Goal: Task Accomplishment & Management: Complete application form

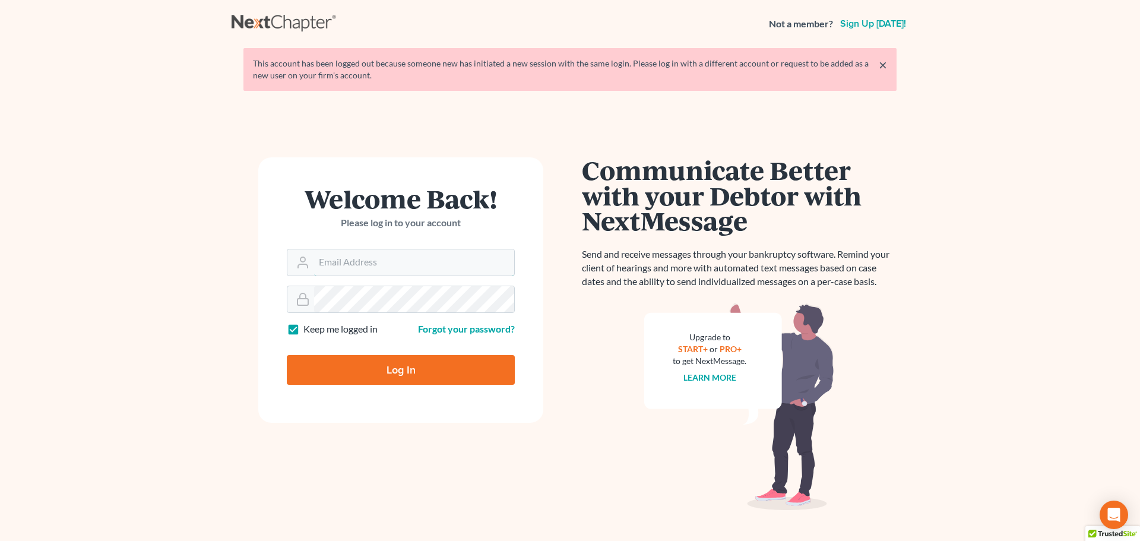
type input "[PERSON_NAME][EMAIL_ADDRESS][DOMAIN_NAME]"
click at [397, 370] on input "Log In" at bounding box center [401, 370] width 228 height 30
type input "Thinking..."
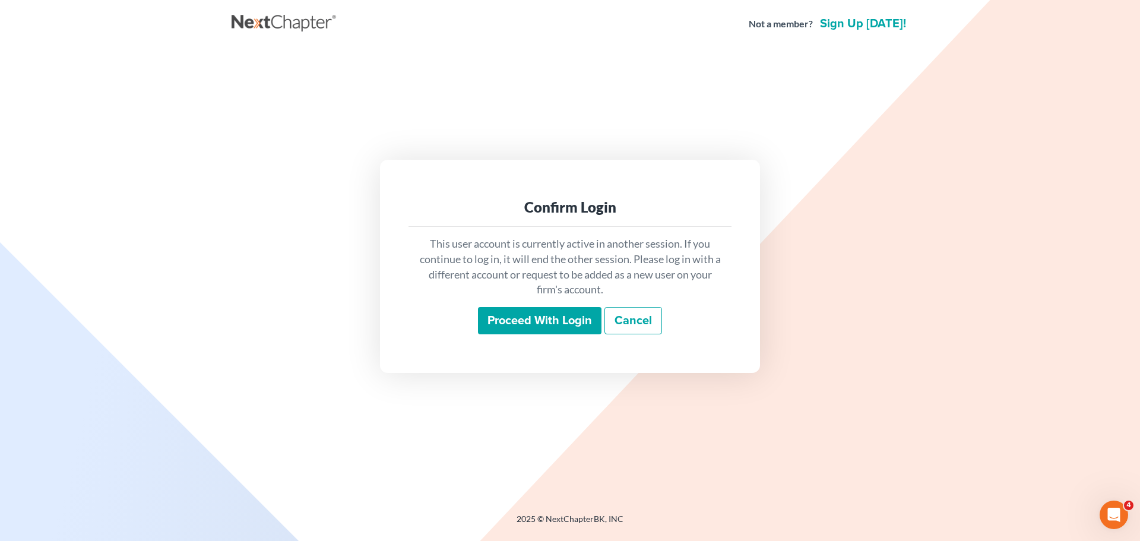
click at [578, 322] on input "Proceed with login" at bounding box center [540, 320] width 124 height 27
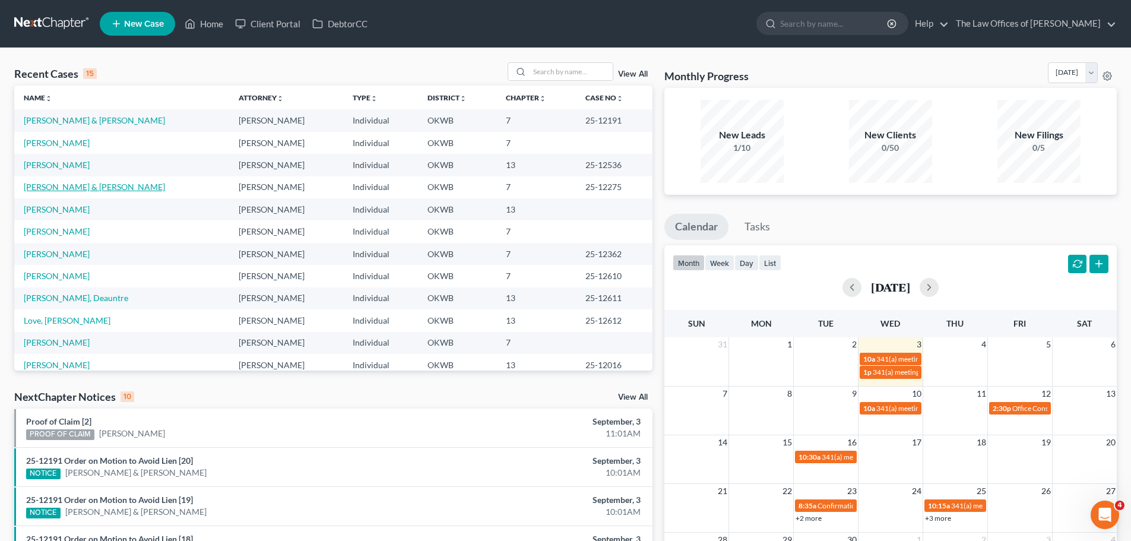
click at [88, 184] on link "Byers, Richard & Mary" at bounding box center [94, 187] width 141 height 10
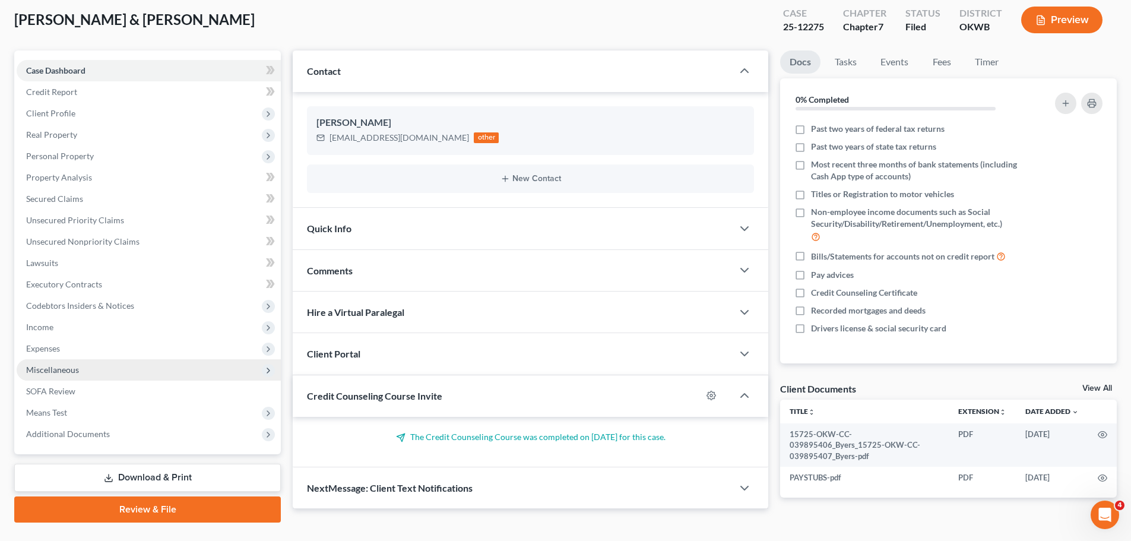
scroll to position [90, 0]
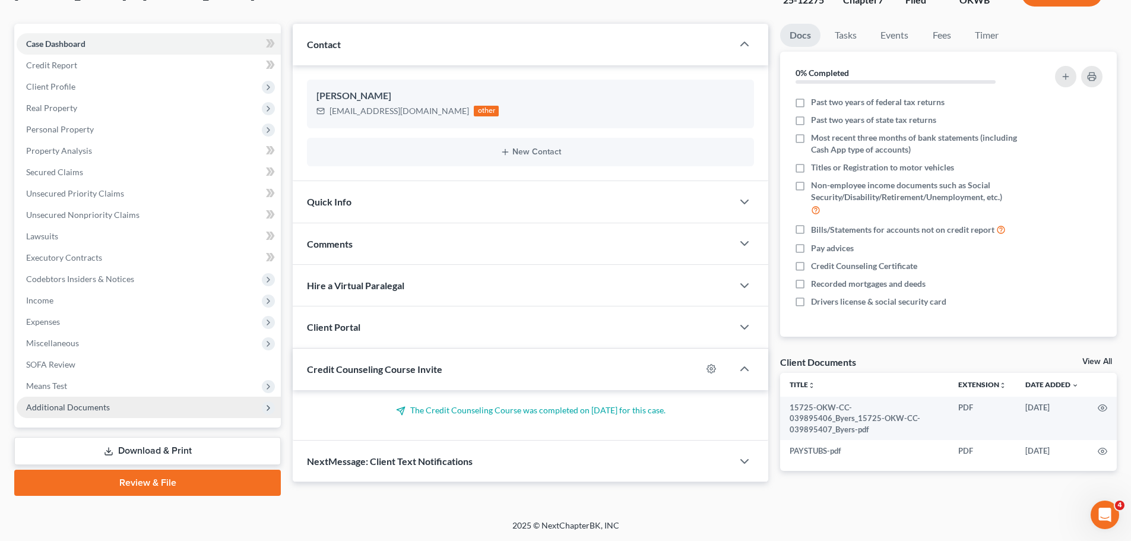
click at [172, 409] on span "Additional Documents" at bounding box center [149, 407] width 264 height 21
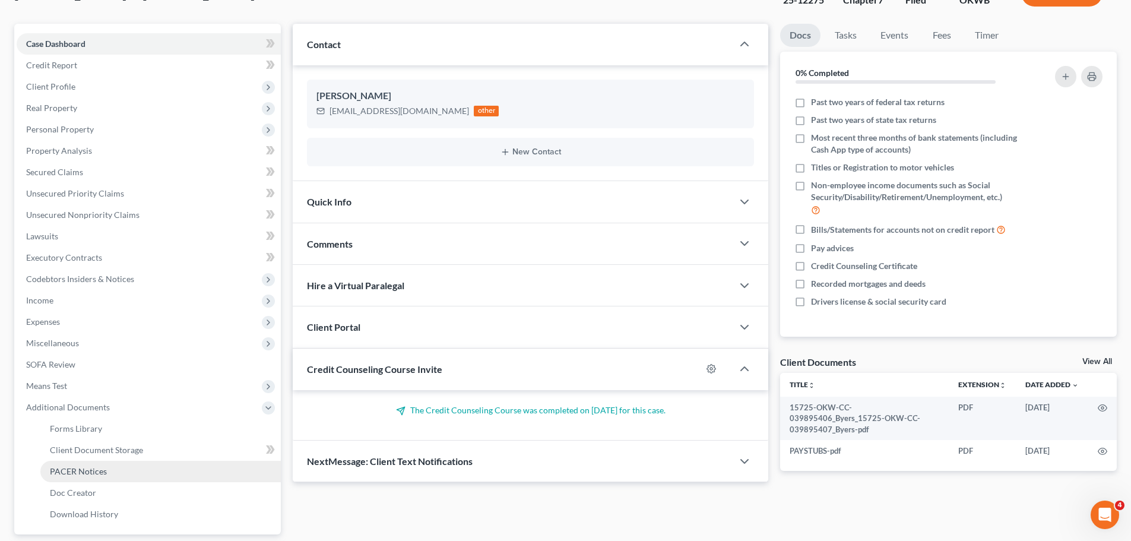
click at [127, 471] on link "PACER Notices" at bounding box center [160, 471] width 240 height 21
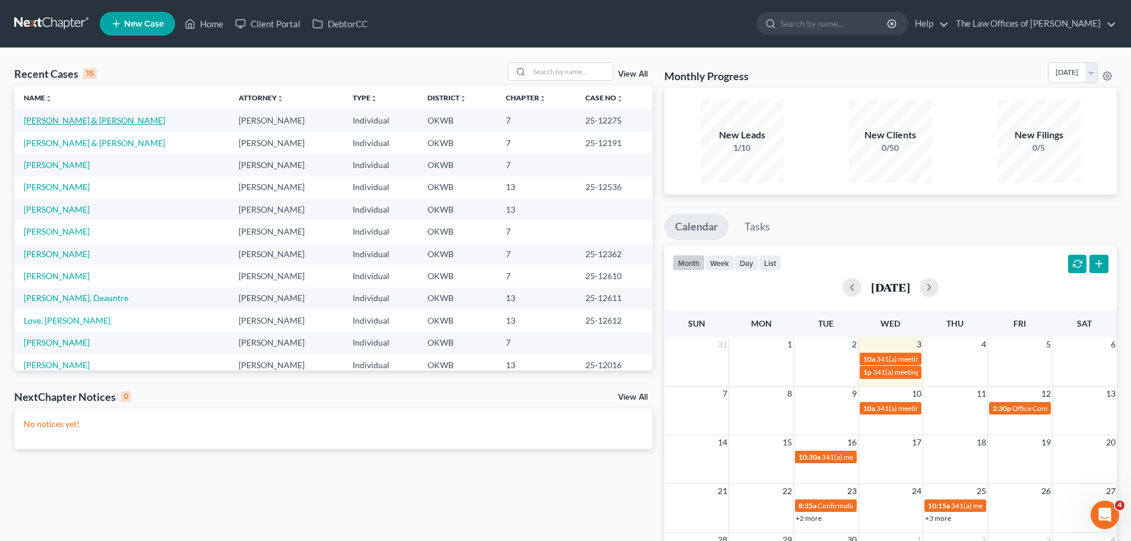
click at [90, 121] on link "[PERSON_NAME] & [PERSON_NAME]" at bounding box center [94, 120] width 141 height 10
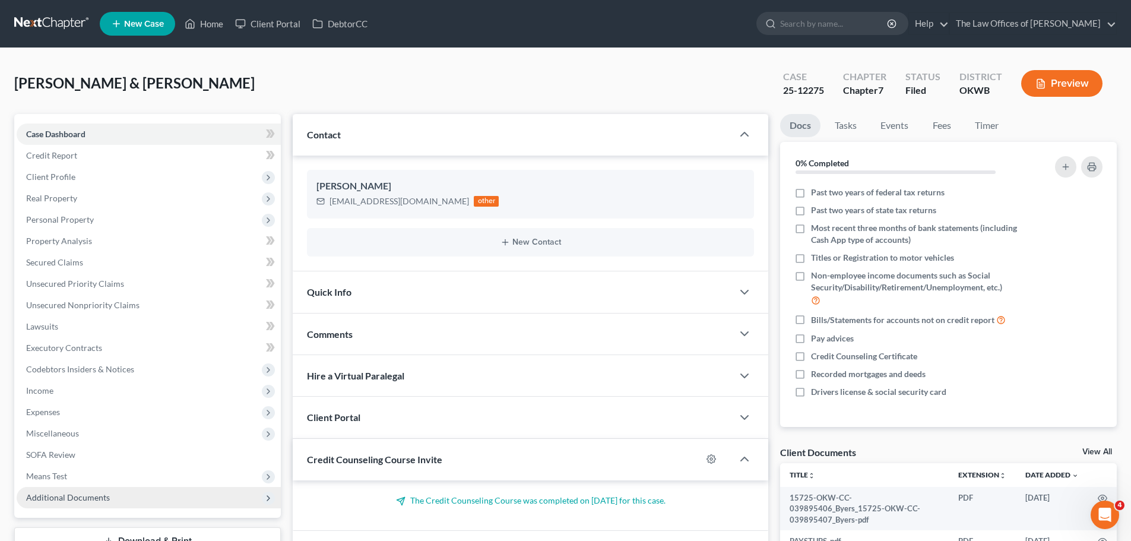
click at [84, 492] on span "Additional Documents" at bounding box center [68, 497] width 84 height 10
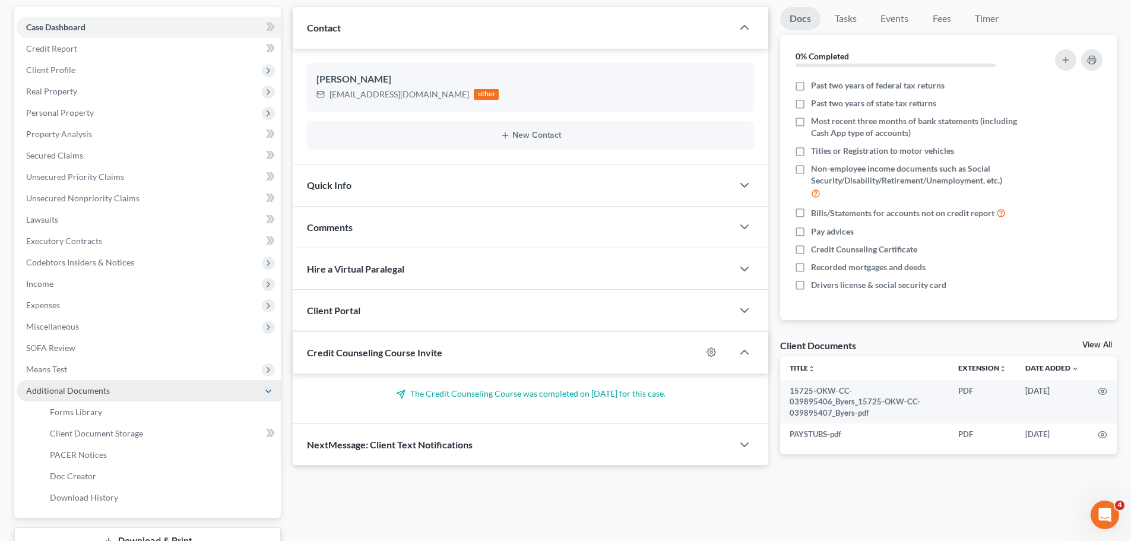
scroll to position [119, 0]
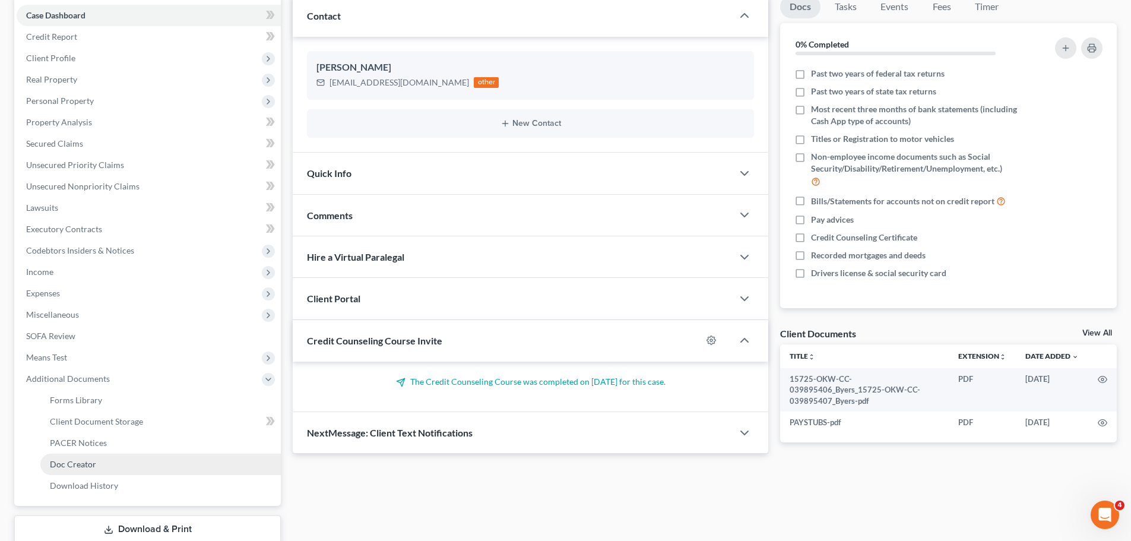
click at [112, 455] on link "Doc Creator" at bounding box center [160, 464] width 240 height 21
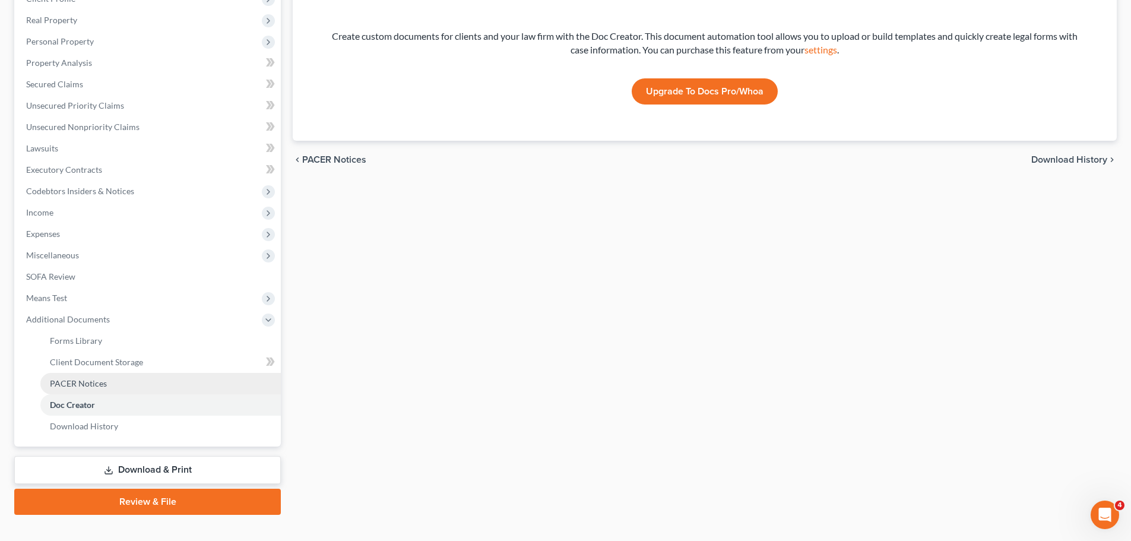
click at [128, 382] on link "PACER Notices" at bounding box center [160, 383] width 240 height 21
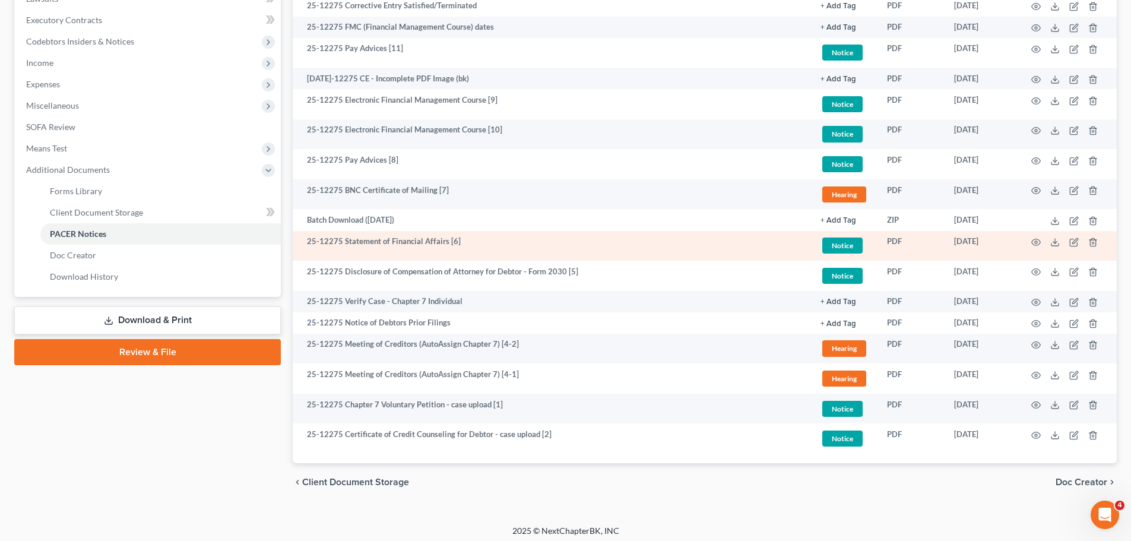
scroll to position [333, 0]
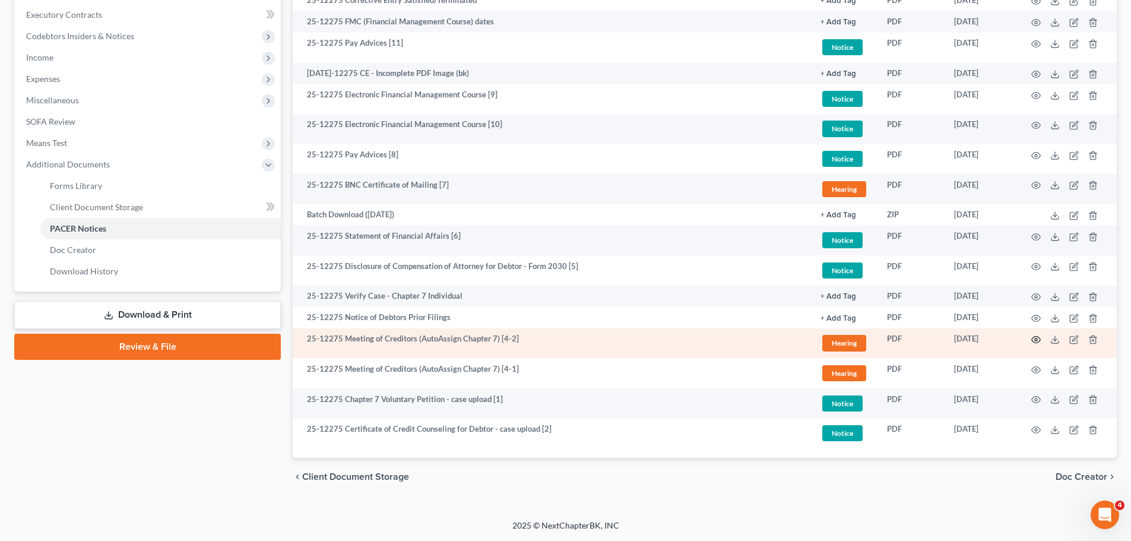
click at [1039, 337] on icon "button" at bounding box center [1036, 340] width 9 height 7
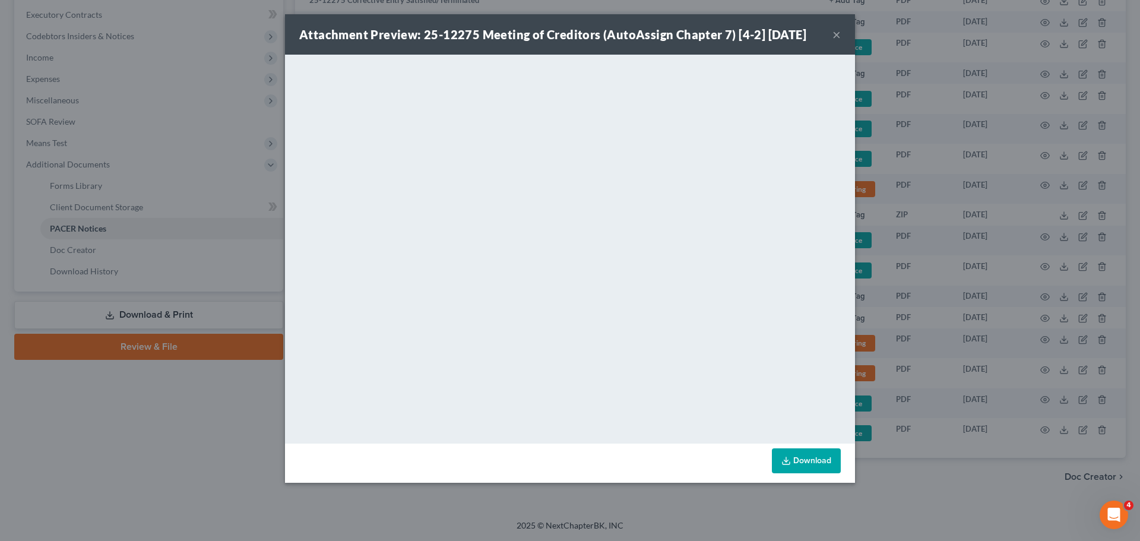
click at [837, 38] on button "×" at bounding box center [837, 34] width 8 height 14
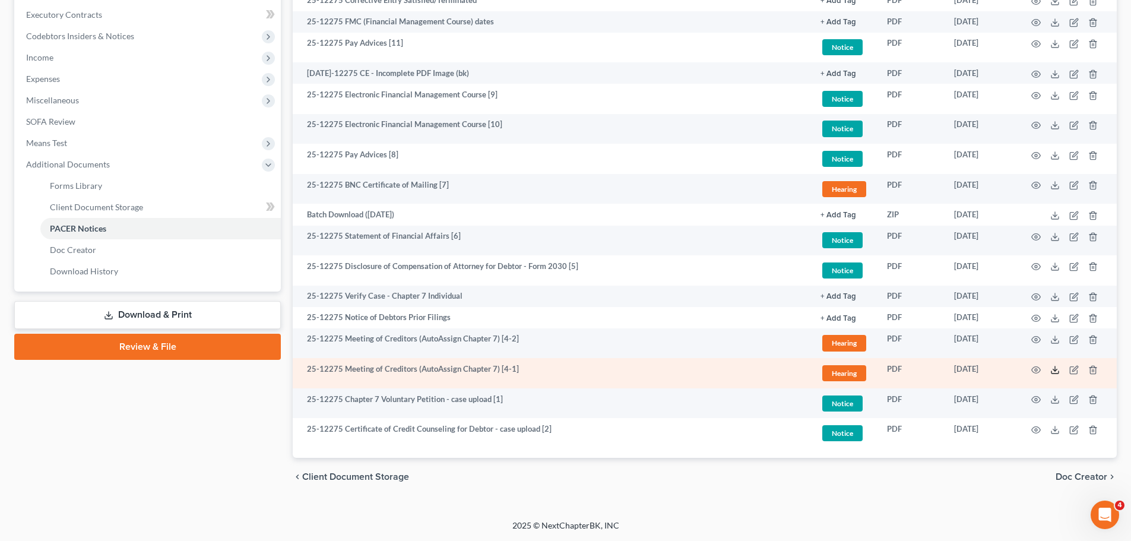
click at [1051, 371] on icon at bounding box center [1055, 370] width 10 height 10
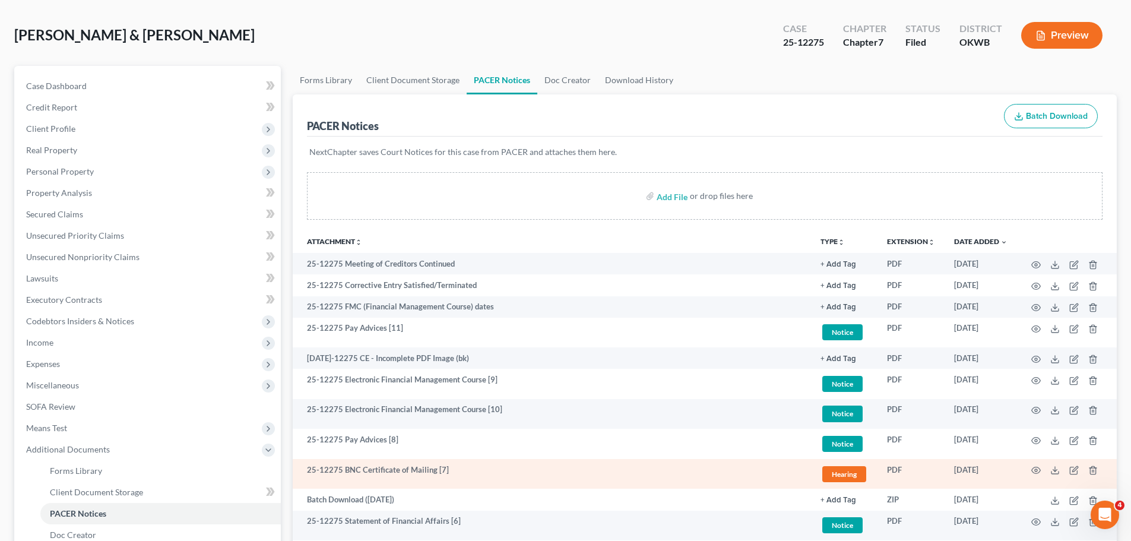
scroll to position [0, 0]
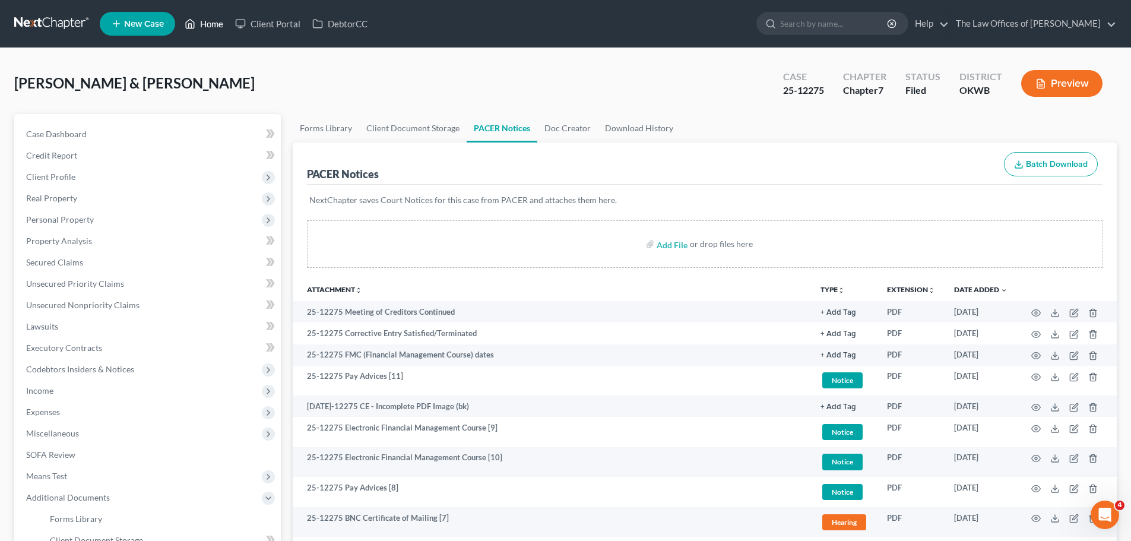
click at [195, 29] on icon at bounding box center [190, 24] width 11 height 14
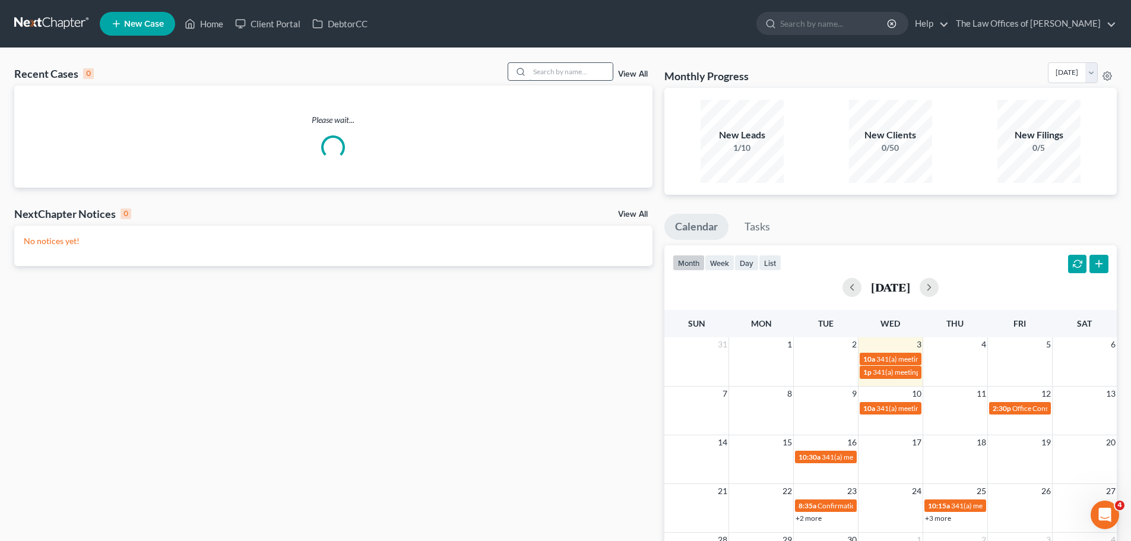
click at [559, 78] on input "search" at bounding box center [571, 71] width 83 height 17
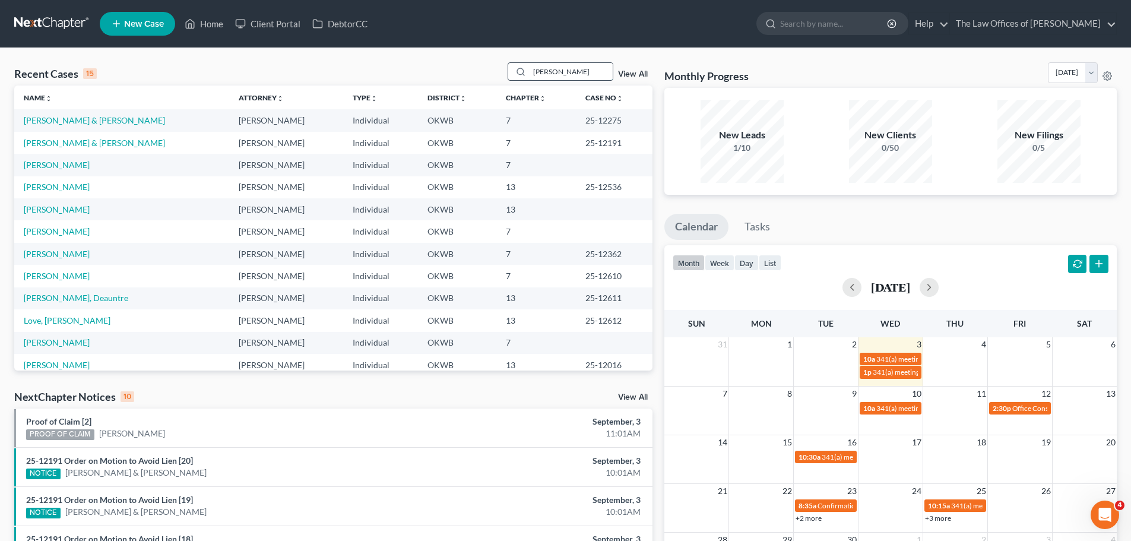
type input "[PERSON_NAME]"
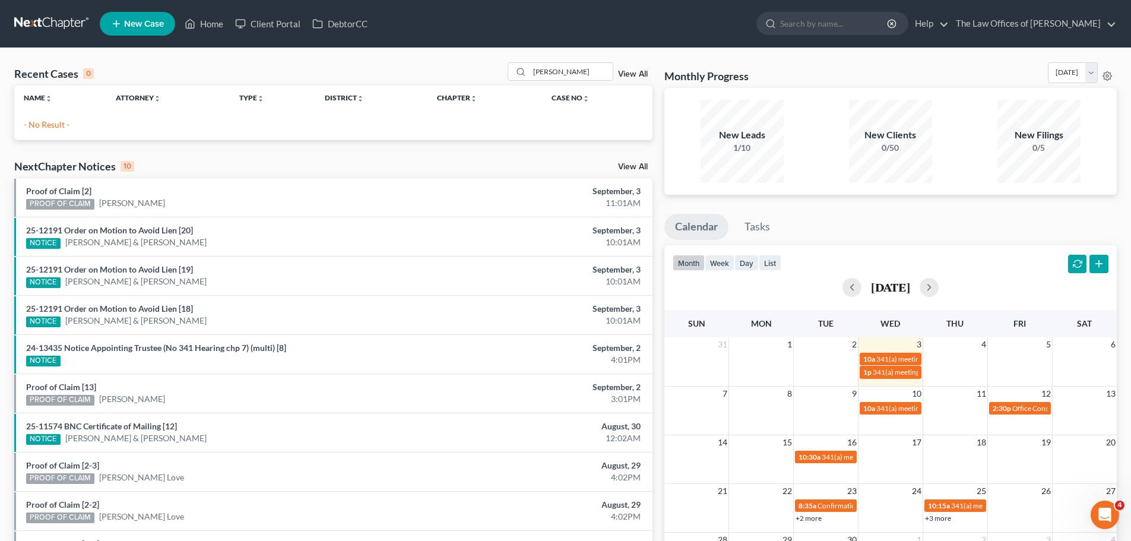
click at [146, 24] on span "New Case" at bounding box center [144, 24] width 40 height 9
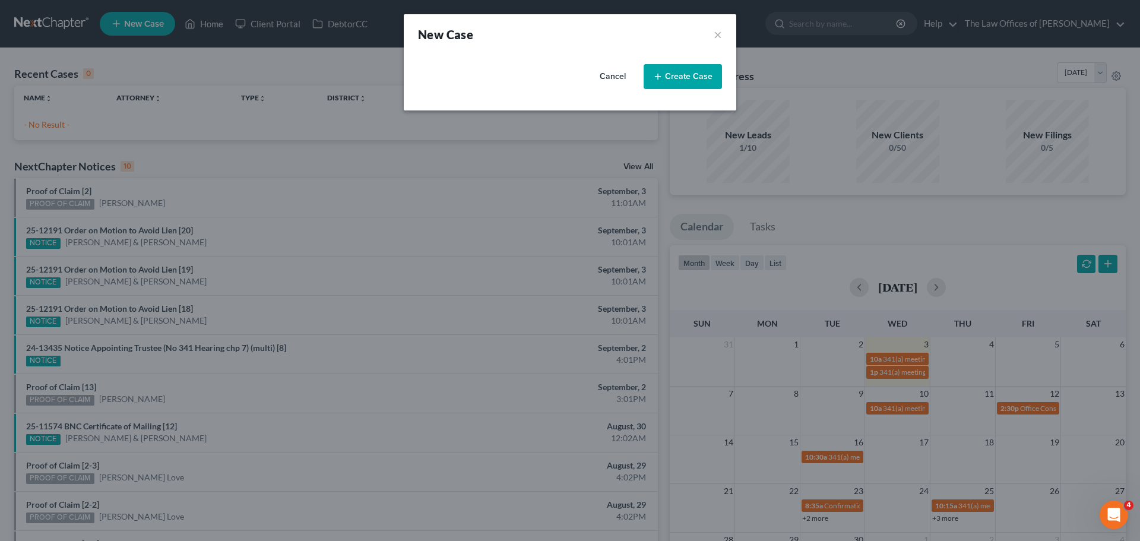
select select "65"
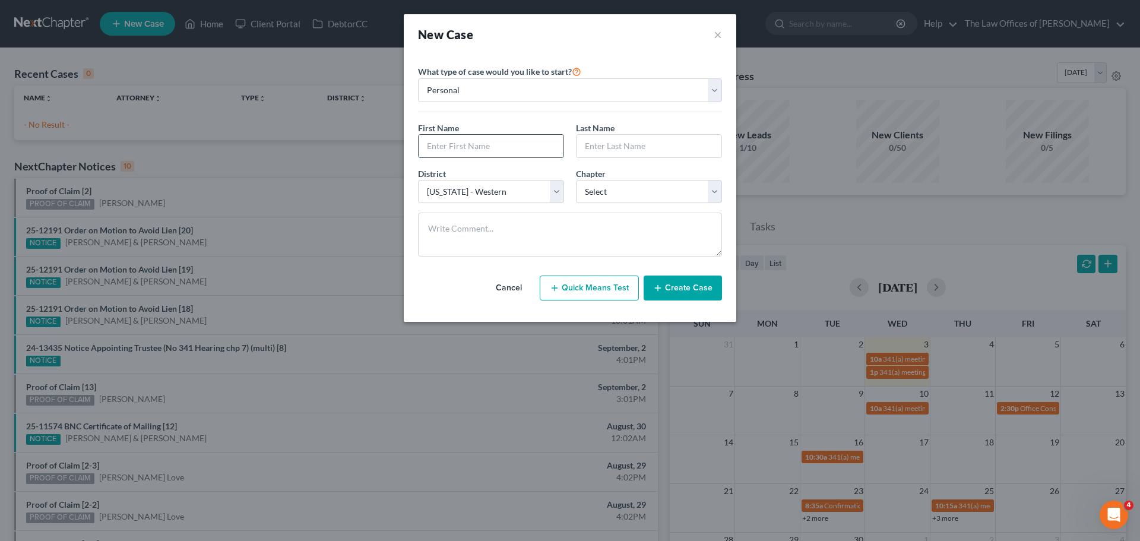
click at [482, 143] on input "text" at bounding box center [491, 146] width 145 height 23
type input "[PERSON_NAME]"
click at [596, 193] on select "Select 7 11 12 13" at bounding box center [649, 192] width 146 height 24
select select "0"
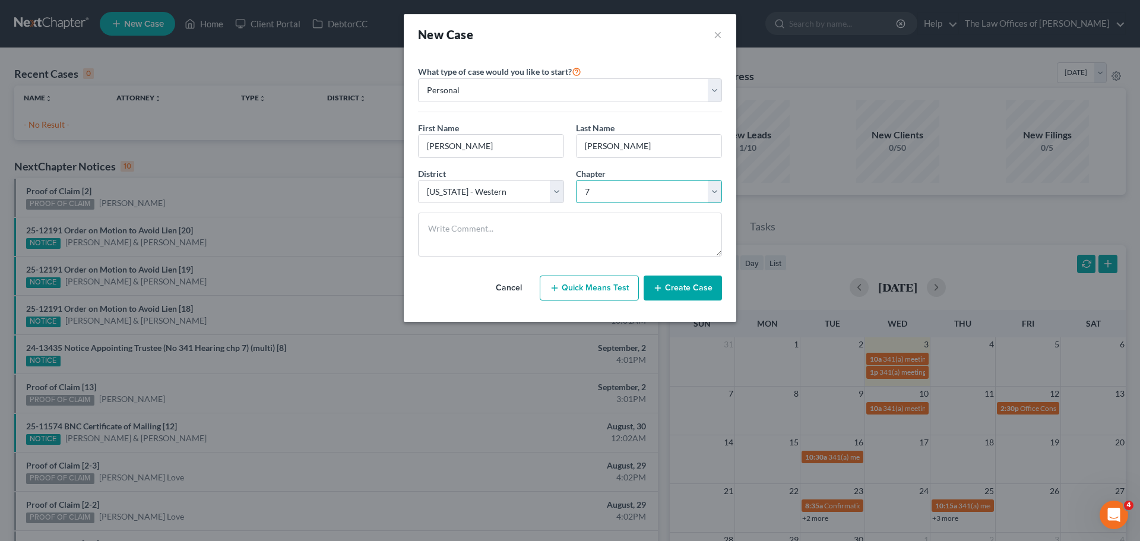
click at [576, 180] on select "Select 7 11 12 13" at bounding box center [649, 192] width 146 height 24
click at [660, 288] on line "button" at bounding box center [657, 288] width 5 height 0
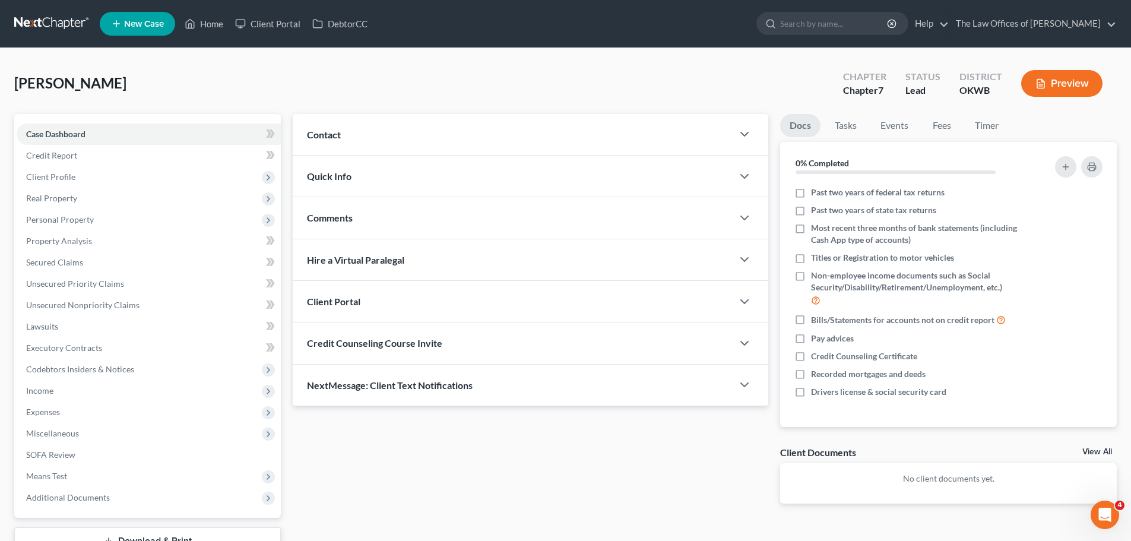
click at [363, 130] on div "Contact" at bounding box center [513, 134] width 440 height 41
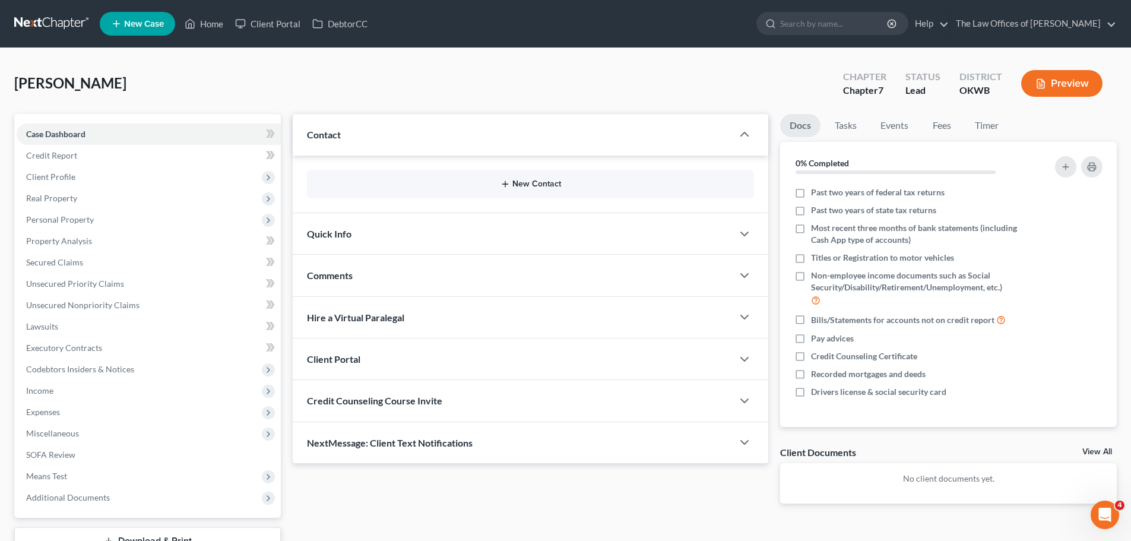
click at [523, 179] on button "New Contact" at bounding box center [530, 184] width 428 height 10
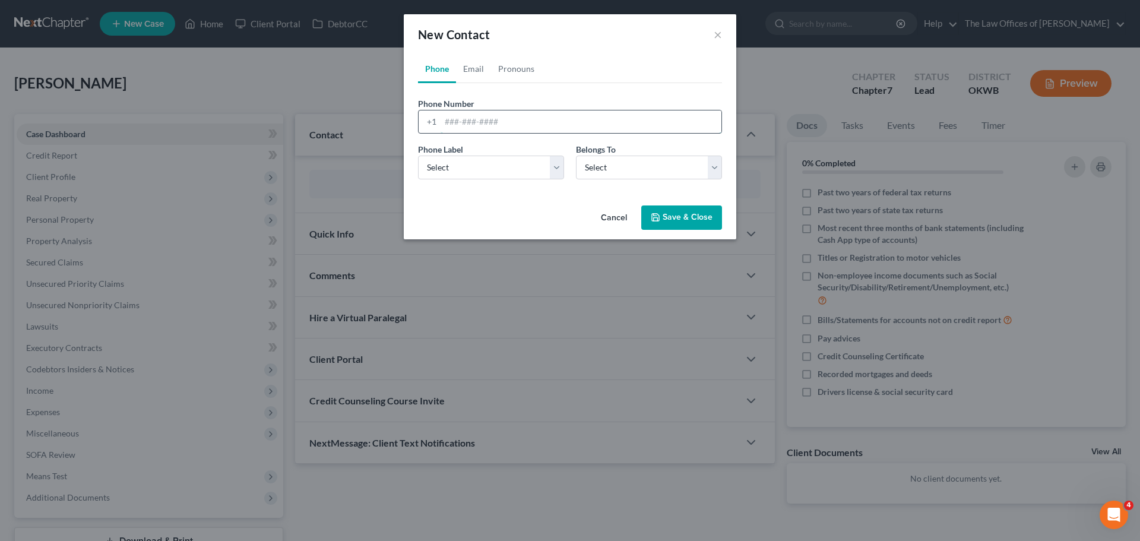
click at [484, 125] on input "tel" at bounding box center [581, 121] width 281 height 23
click at [469, 61] on link "Email" at bounding box center [473, 69] width 35 height 29
click at [470, 122] on input "email" at bounding box center [581, 121] width 281 height 23
type input "[EMAIL_ADDRESS][DOMAIN_NAME]"
click at [506, 169] on select "Select Home Work Other" at bounding box center [491, 168] width 146 height 24
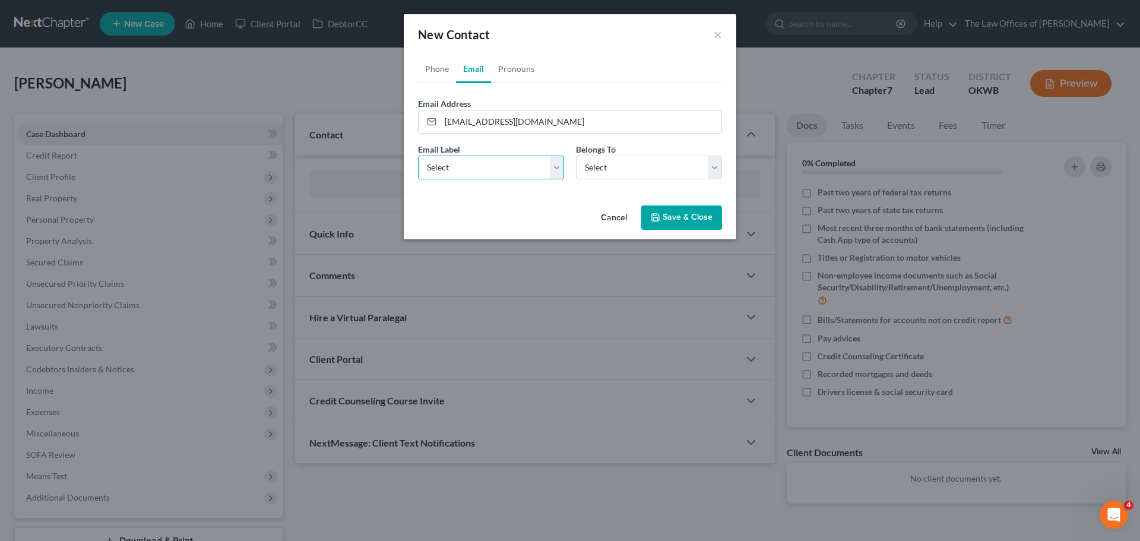
select select "2"
click at [418, 156] on select "Select Home Work Other" at bounding box center [491, 168] width 146 height 24
click at [638, 178] on select "Select Client Other" at bounding box center [649, 168] width 146 height 24
select select "0"
click at [576, 156] on select "Select Client Other" at bounding box center [649, 168] width 146 height 24
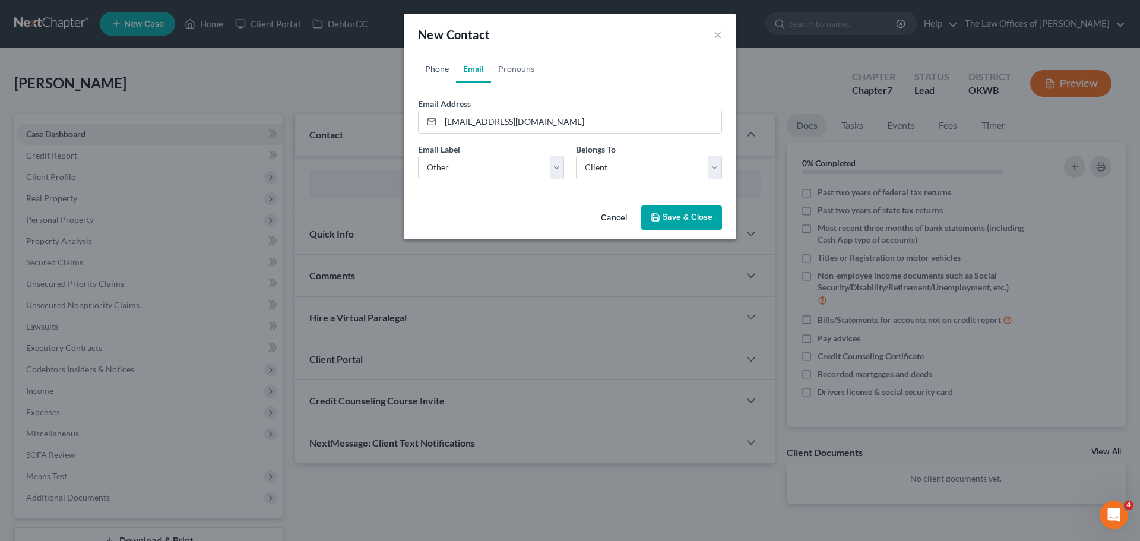
click at [445, 65] on link "Phone" at bounding box center [437, 69] width 38 height 29
click at [505, 114] on input "tel" at bounding box center [581, 121] width 281 height 23
type input "5804716958"
click at [536, 168] on select "Select Mobile Home Work Other" at bounding box center [491, 168] width 146 height 24
select select "0"
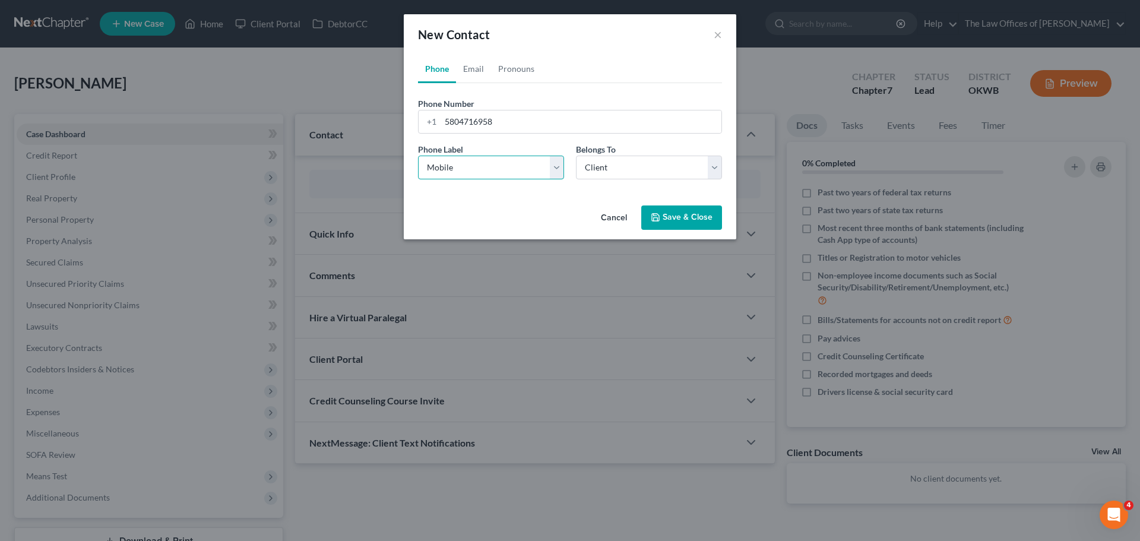
click at [418, 156] on select "Select Mobile Home Work Other" at bounding box center [491, 168] width 146 height 24
click at [594, 169] on select "Select Client Other" at bounding box center [649, 168] width 146 height 24
click at [576, 156] on select "Select Client Other" at bounding box center [649, 168] width 146 height 24
click at [659, 221] on icon "button" at bounding box center [655, 217] width 7 height 7
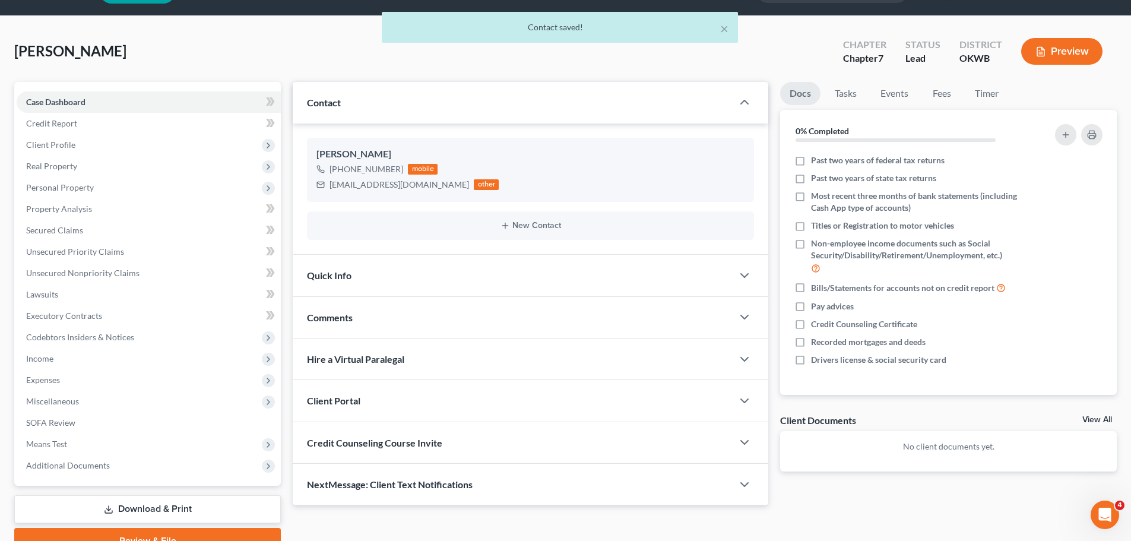
scroll to position [59, 0]
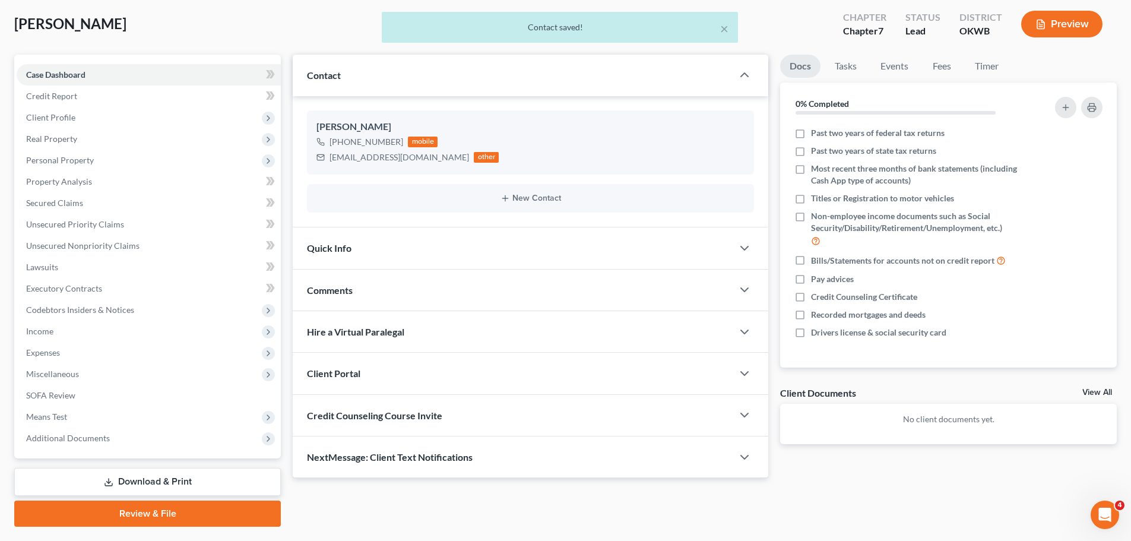
click at [742, 363] on div at bounding box center [751, 374] width 36 height 24
click at [742, 367] on icon "button" at bounding box center [745, 373] width 14 height 14
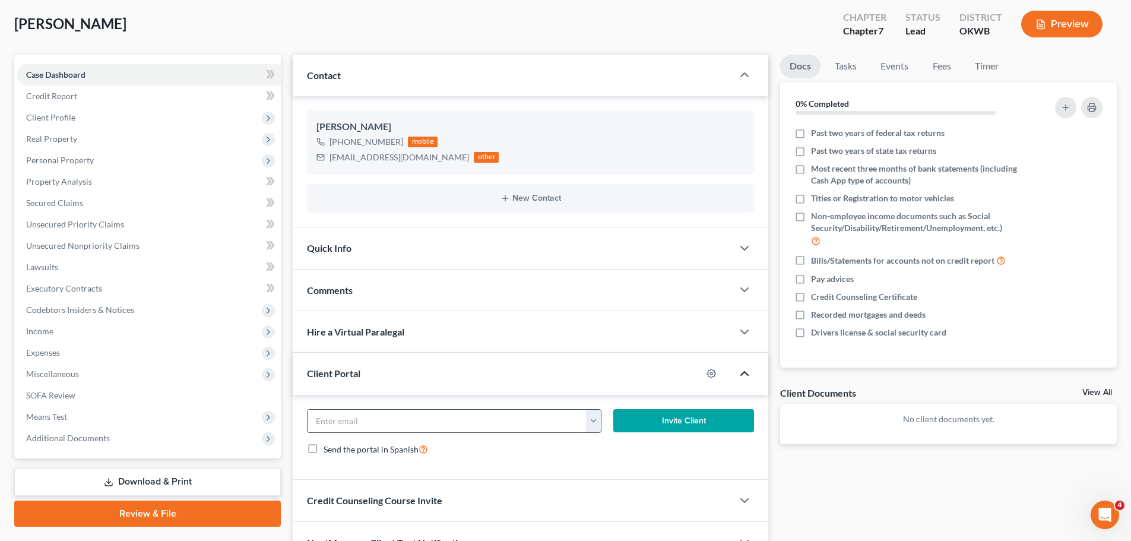
click at [600, 418] on button "button" at bounding box center [593, 421] width 15 height 23
click at [609, 446] on link "[EMAIL_ADDRESS][DOMAIN_NAME]" at bounding box center [667, 447] width 162 height 20
type input "[EMAIL_ADDRESS][DOMAIN_NAME]"
click at [659, 426] on button "Invite Client" at bounding box center [683, 421] width 141 height 24
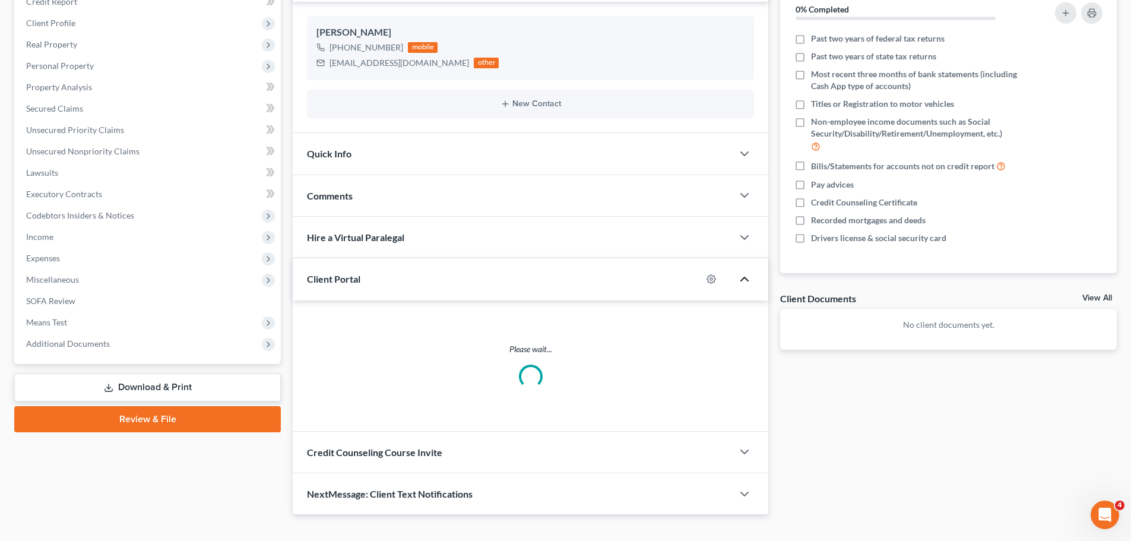
scroll to position [116, 0]
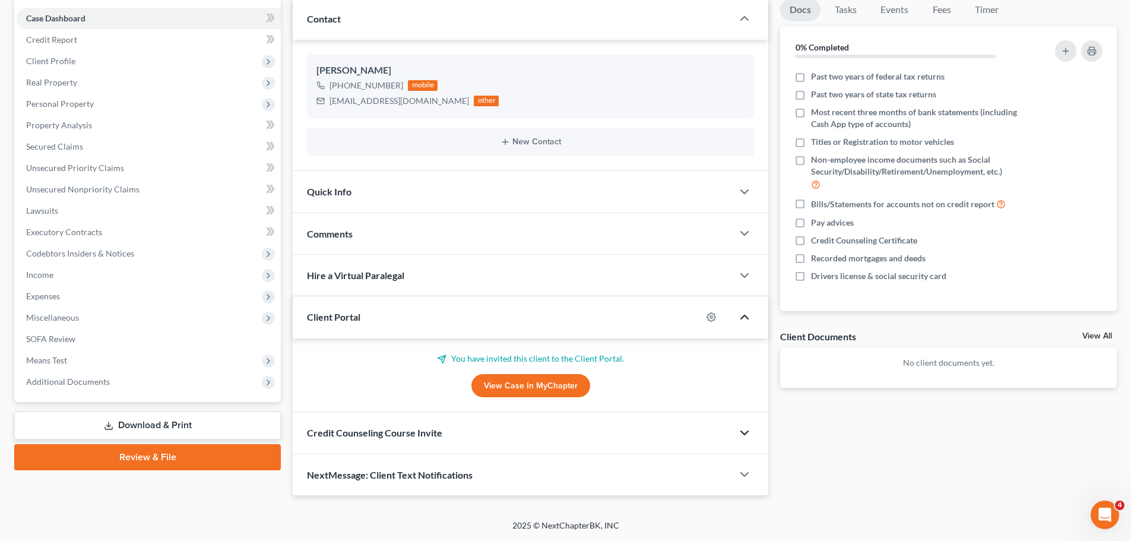
click at [745, 431] on icon "button" at bounding box center [745, 433] width 14 height 14
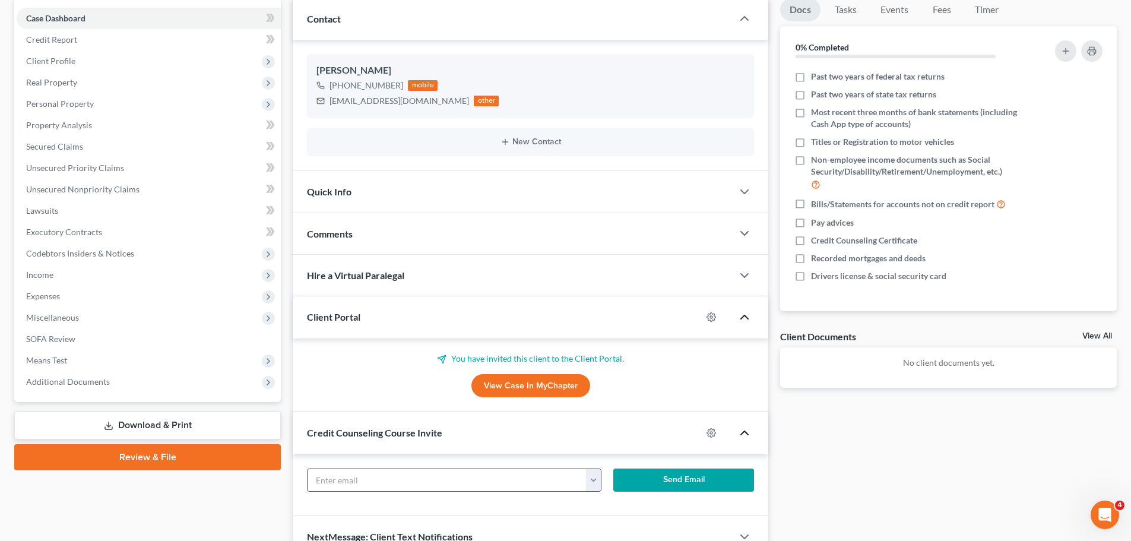
click at [600, 479] on button "button" at bounding box center [593, 480] width 15 height 23
click at [618, 501] on link "[EMAIL_ADDRESS][DOMAIN_NAME]" at bounding box center [667, 506] width 162 height 20
type input "[EMAIL_ADDRESS][DOMAIN_NAME]"
click at [662, 486] on button "Send Email" at bounding box center [683, 481] width 141 height 24
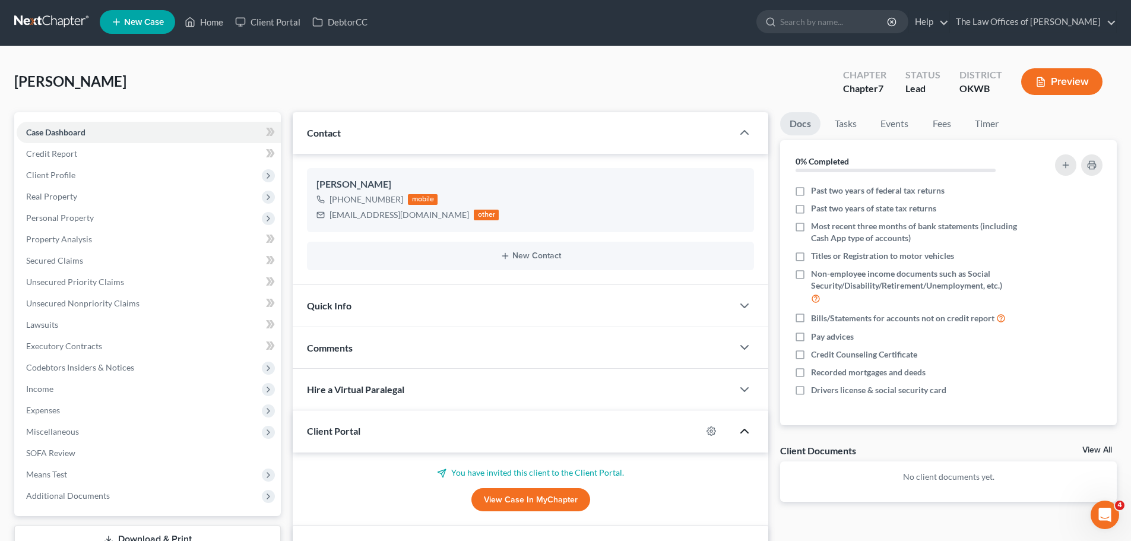
scroll to position [0, 0]
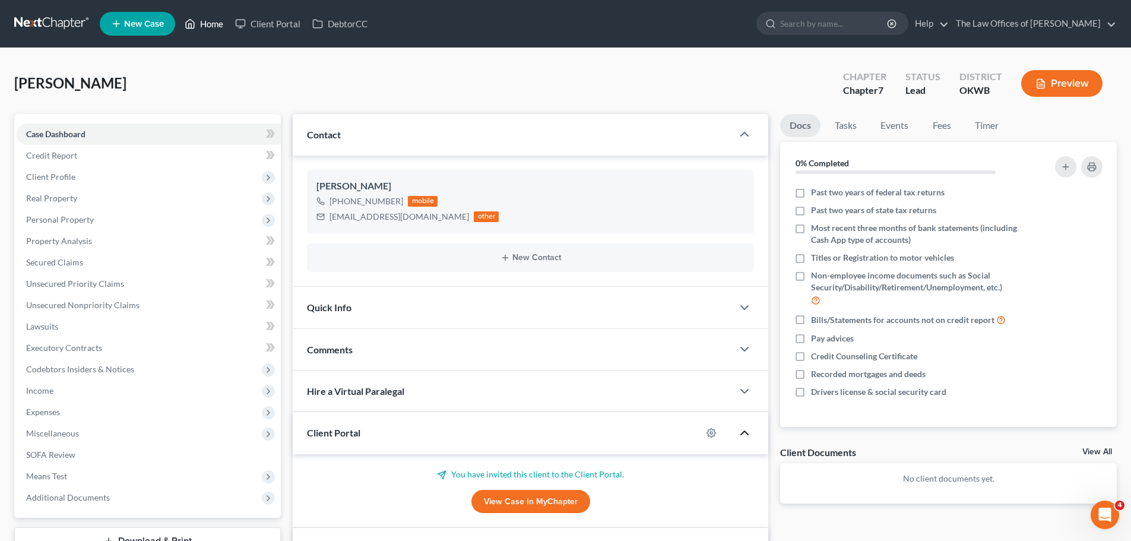
click at [213, 16] on link "Home" at bounding box center [204, 23] width 50 height 21
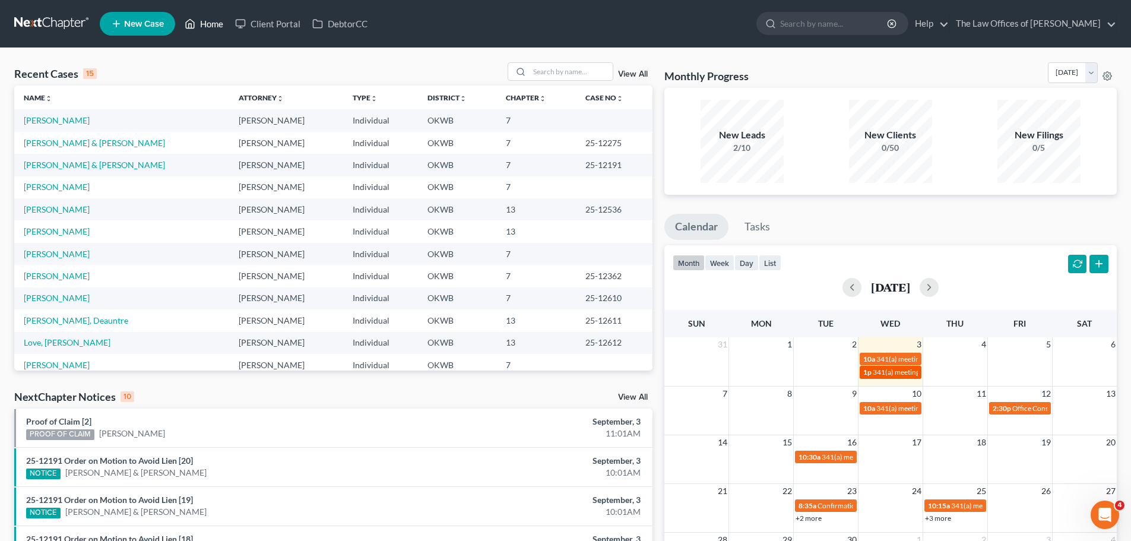
click at [887, 378] on link "1p 341(a) meeting for [PERSON_NAME]" at bounding box center [891, 372] width 62 height 12
select select "Days"
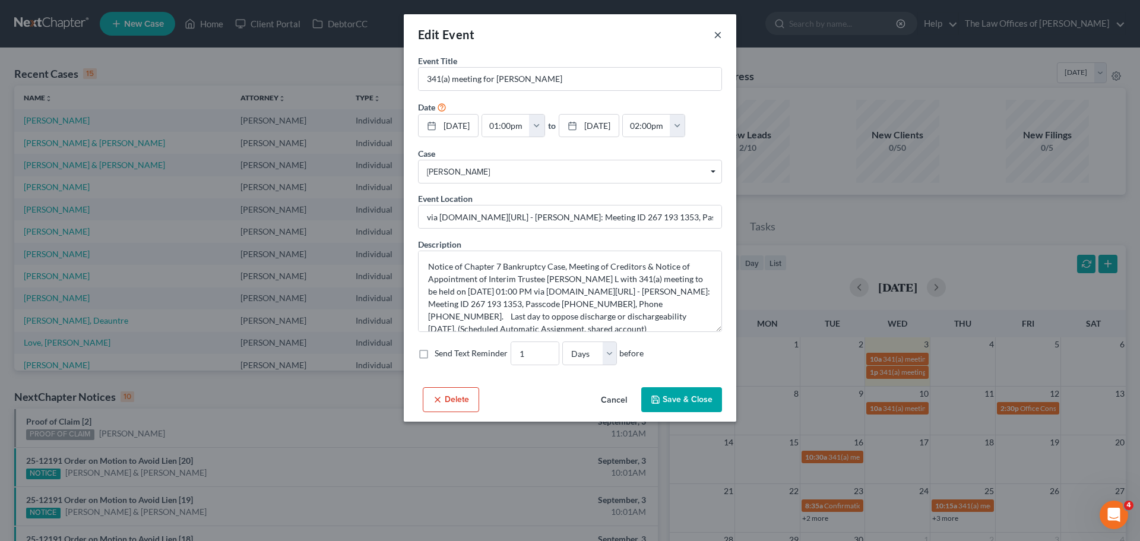
click at [714, 36] on button "×" at bounding box center [718, 34] width 8 height 14
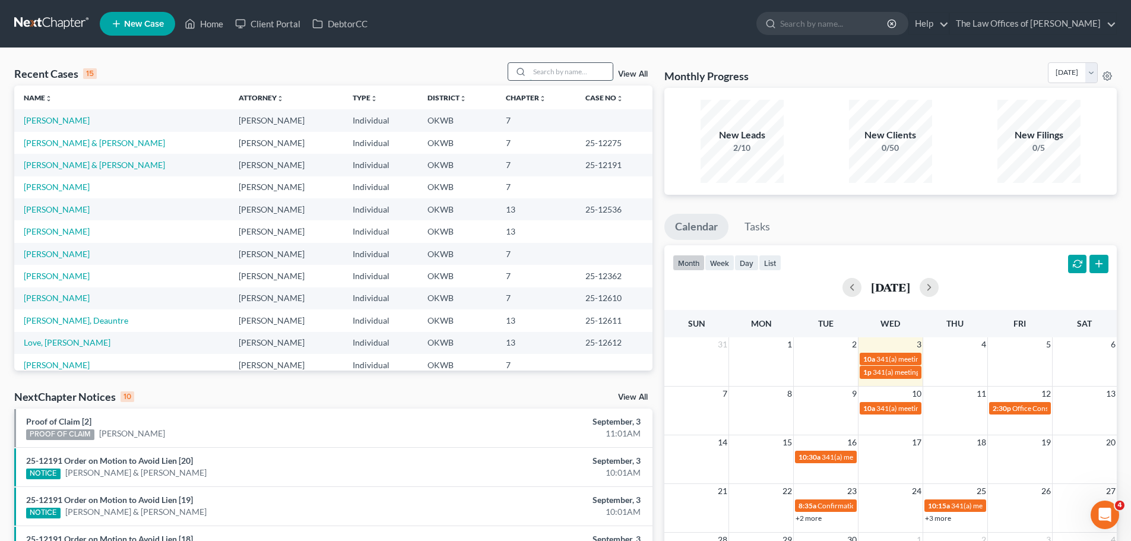
click at [540, 71] on input "search" at bounding box center [571, 71] width 83 height 17
type input "ball"
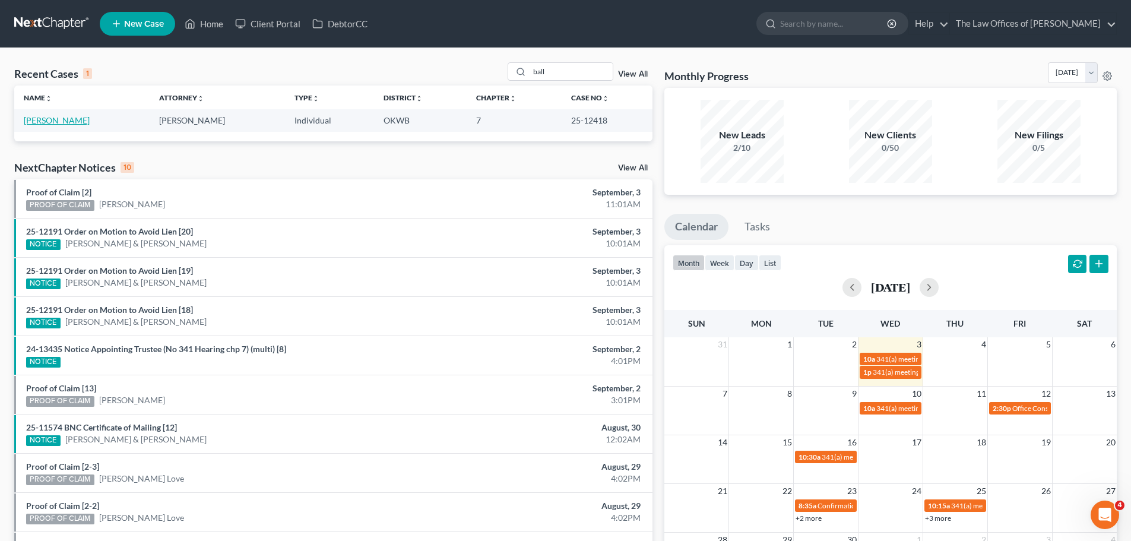
click at [65, 122] on link "[PERSON_NAME]" at bounding box center [57, 120] width 66 height 10
